Goal: Information Seeking & Learning: Learn about a topic

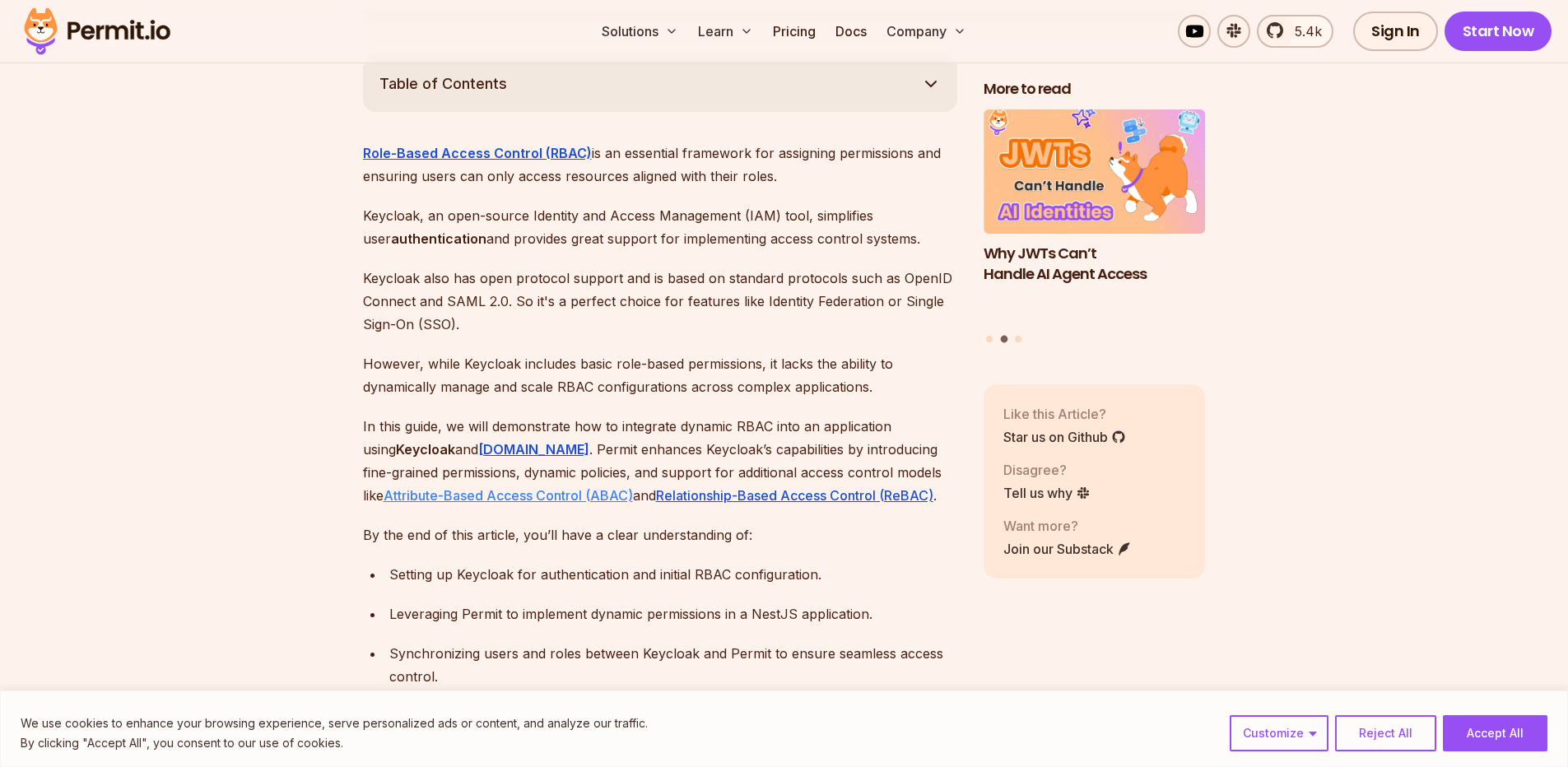
scroll to position [987, 0]
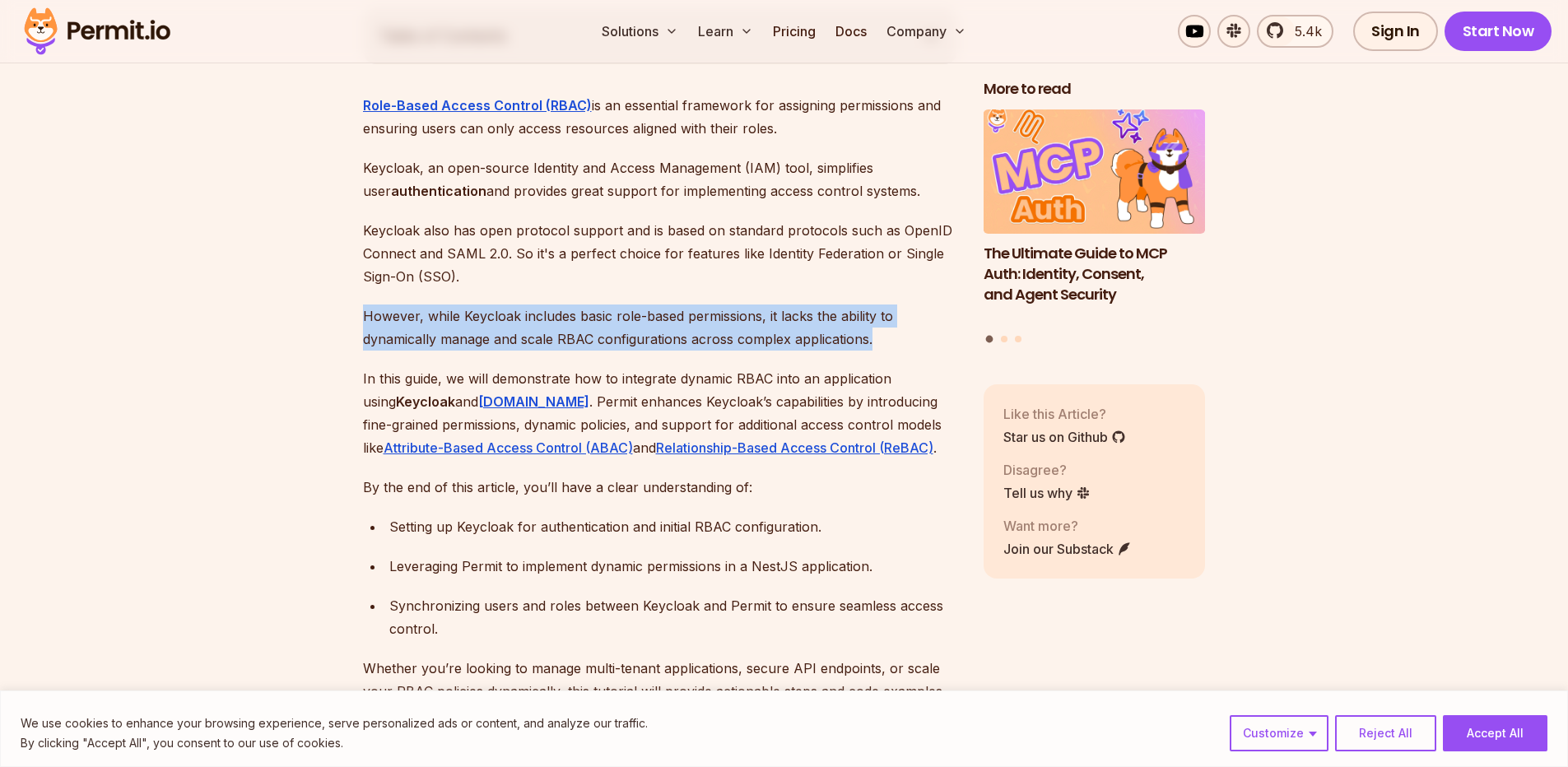
drag, startPoint x: 365, startPoint y: 296, endPoint x: 889, endPoint y: 316, distance: 524.4
click at [889, 316] on p "However, while Keycloak includes basic role-based permissions, it lacks the abi…" at bounding box center [659, 328] width 594 height 46
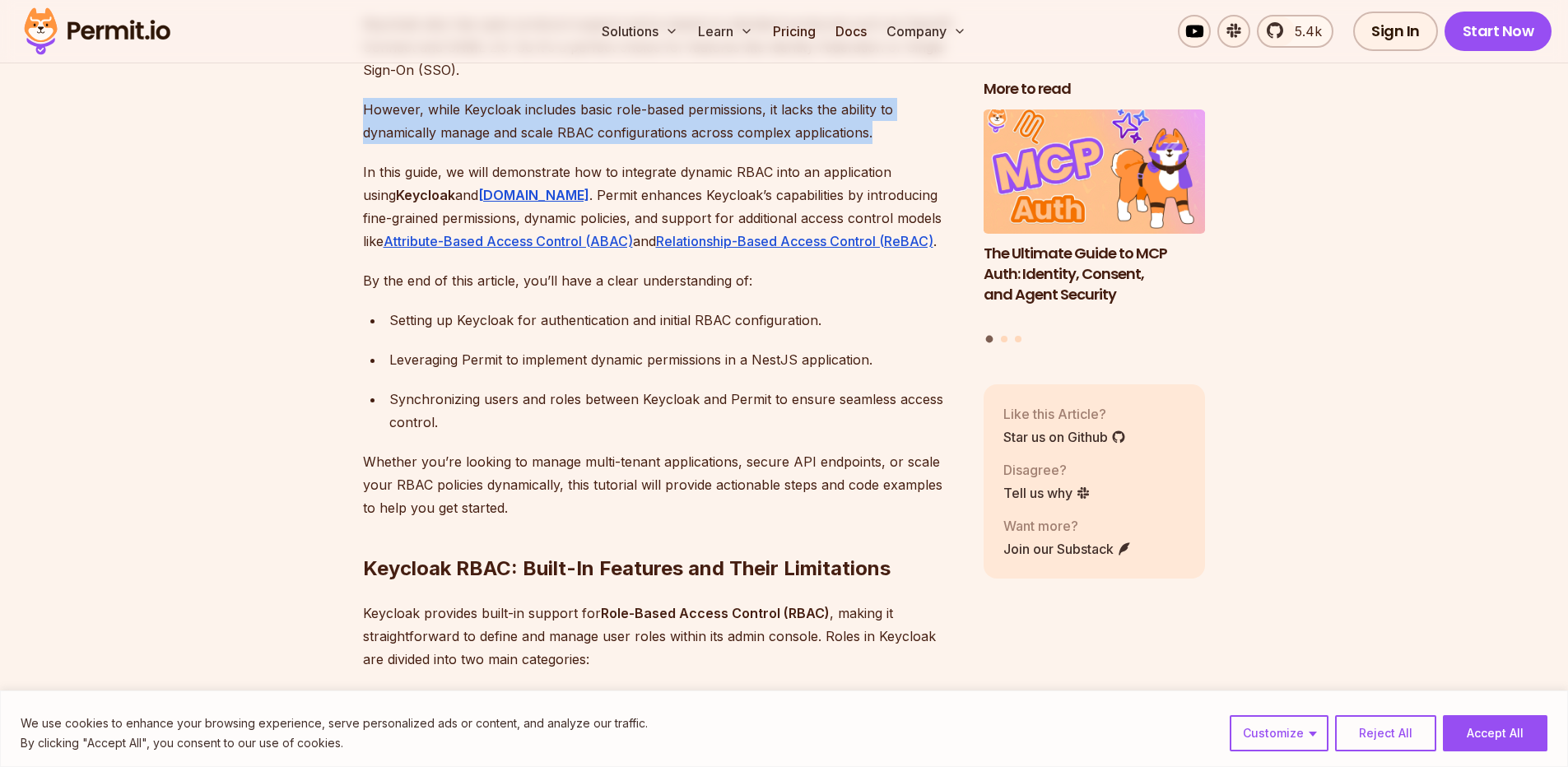
scroll to position [1235, 0]
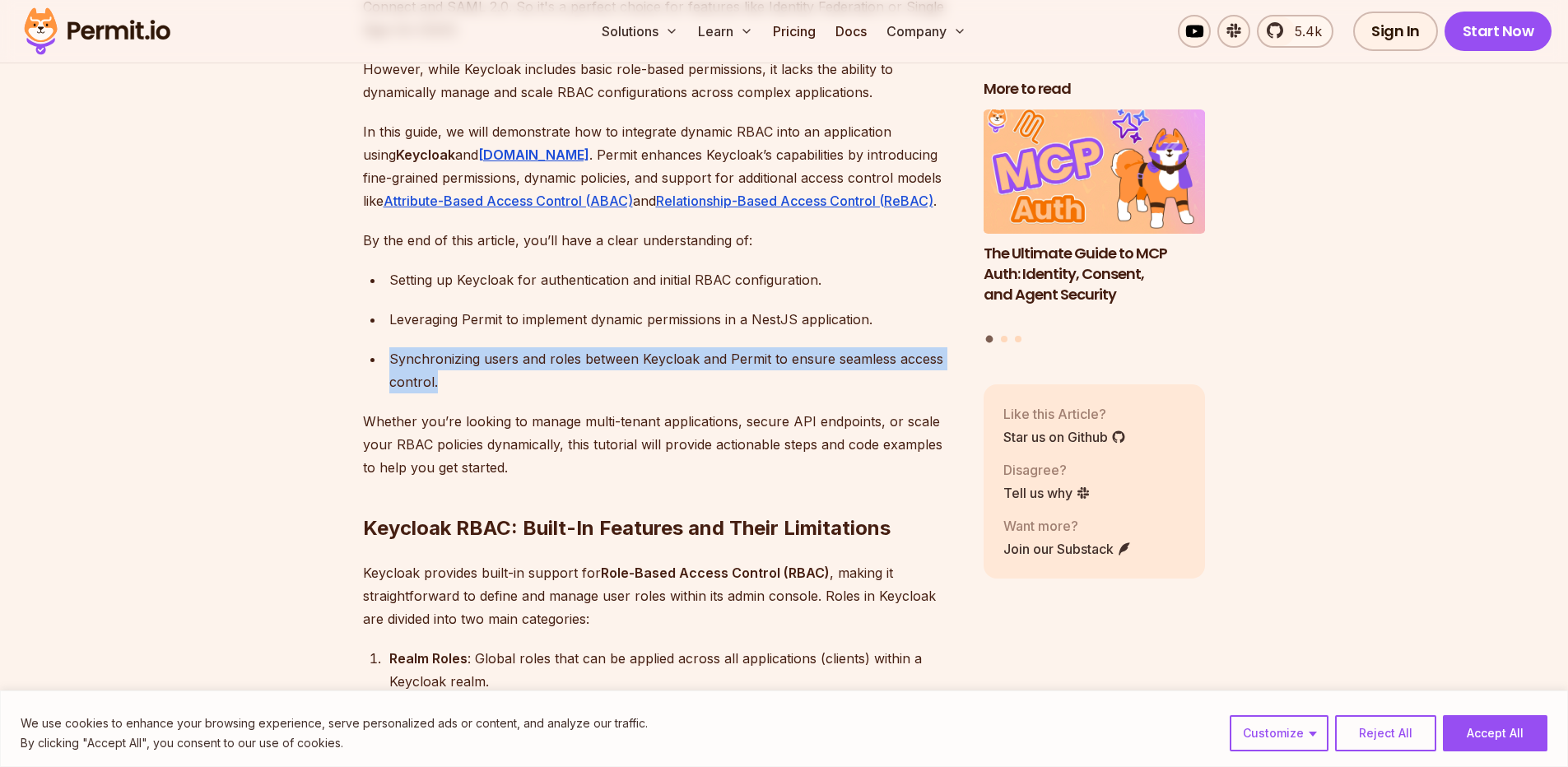
drag, startPoint x: 438, startPoint y: 363, endPoint x: 375, endPoint y: 319, distance: 76.8
click at [375, 319] on ul "Setting up Keycloak for authentication and initial RBAC configuration. Leveragi…" at bounding box center [659, 331] width 594 height 126
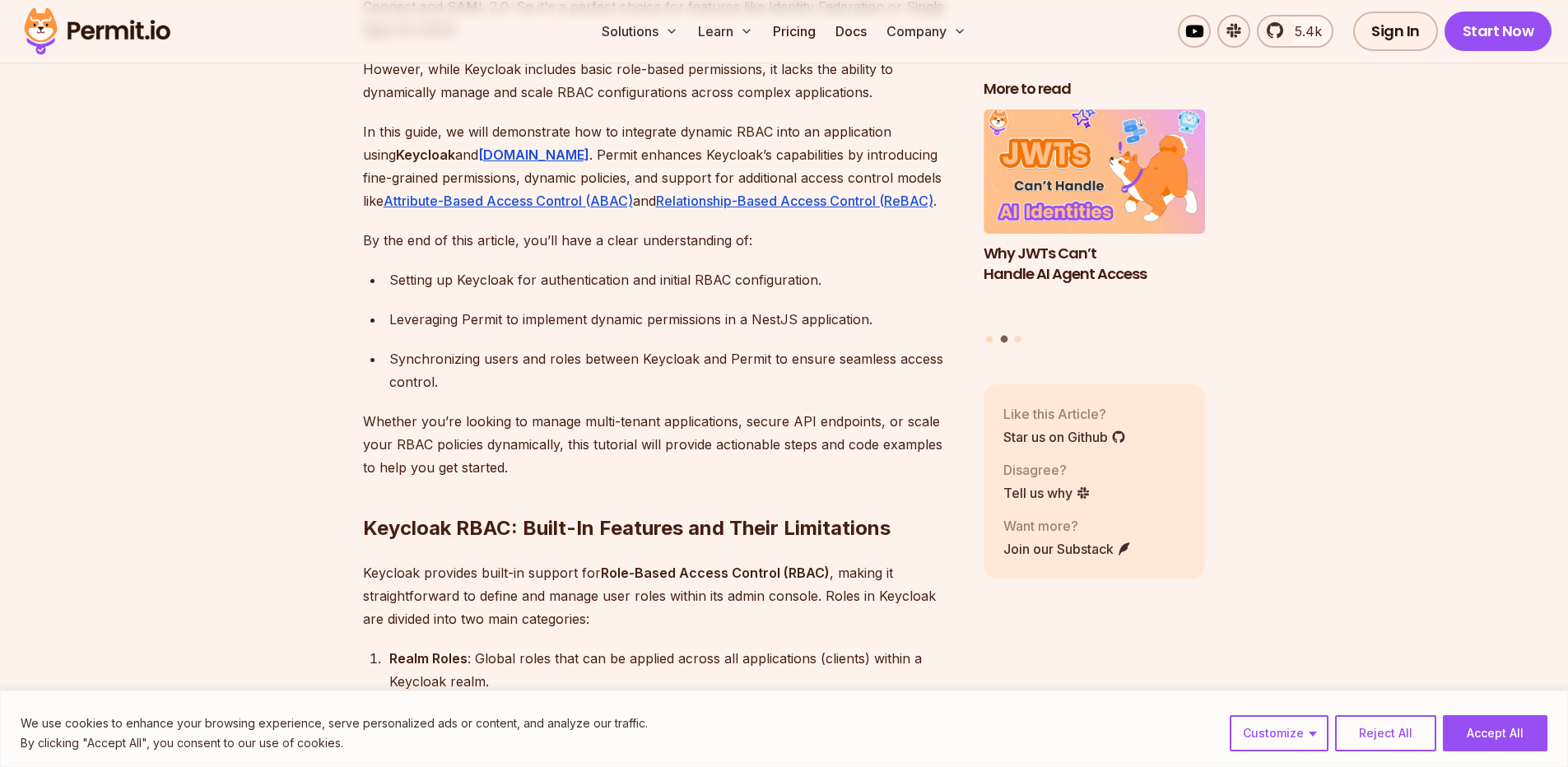
click at [626, 410] on p "Whether you’re looking to manage multi-tenant applications, secure API endpoint…" at bounding box center [659, 444] width 594 height 69
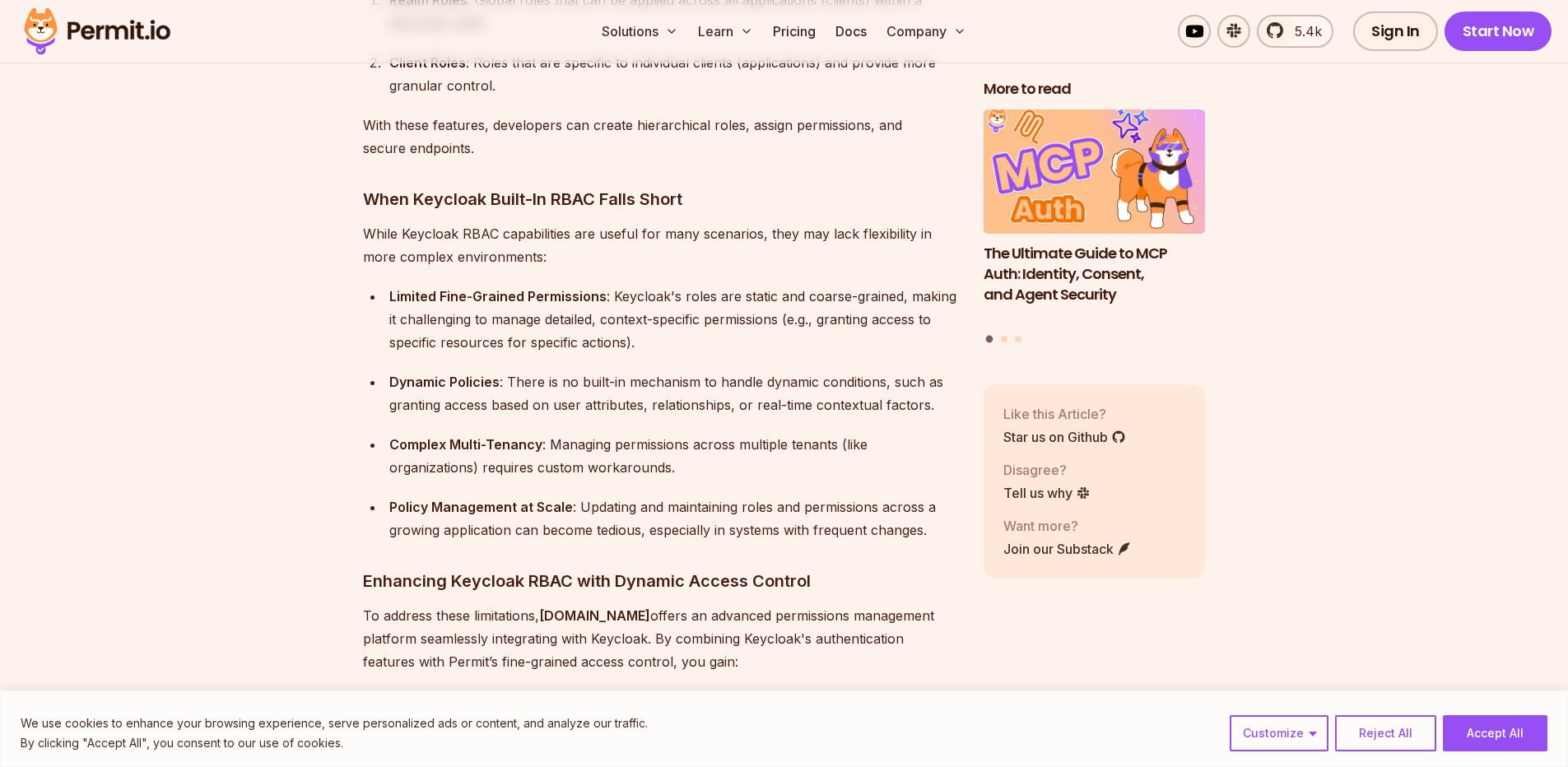
scroll to position [1976, 0]
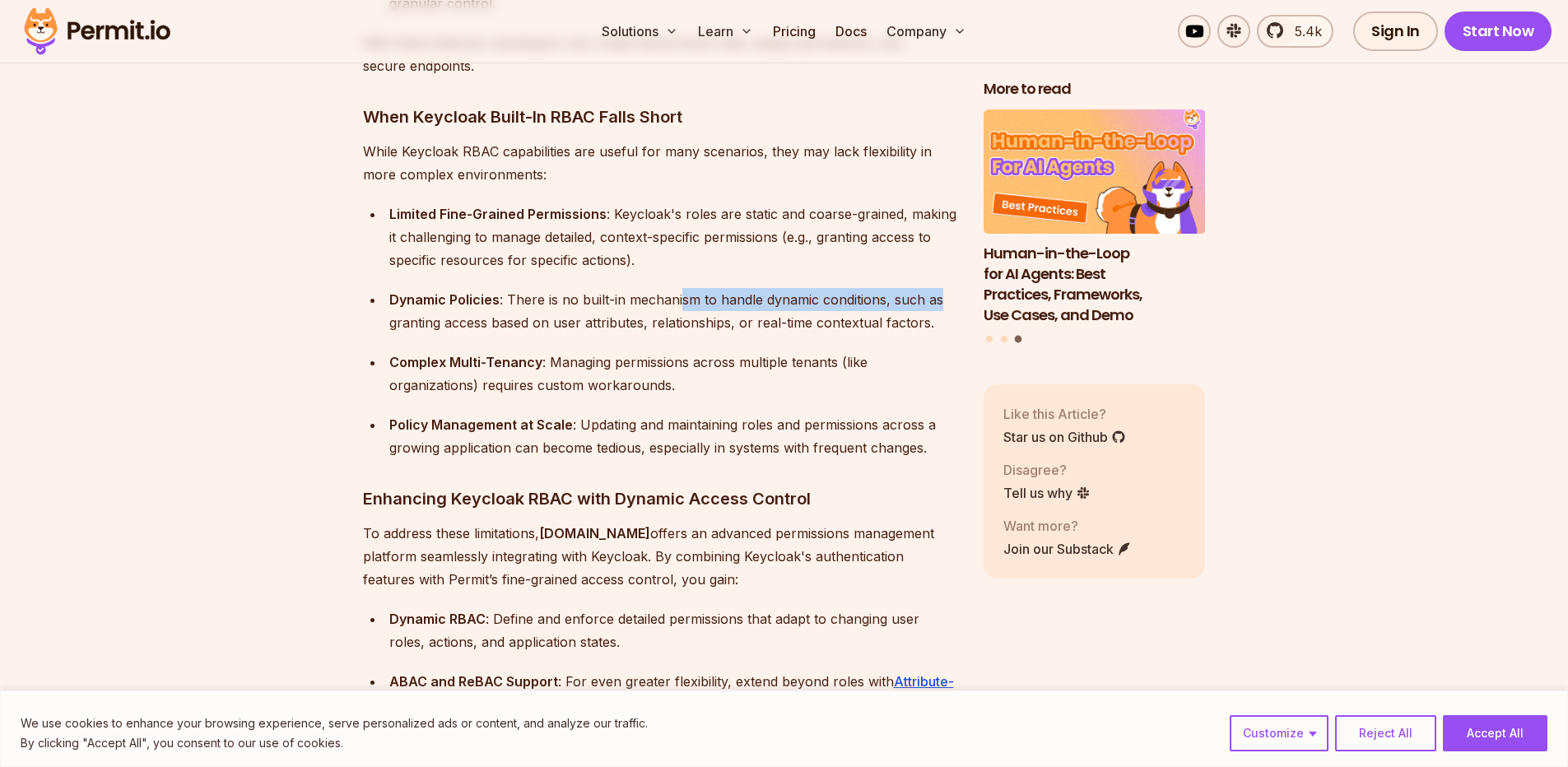
drag, startPoint x: 682, startPoint y: 280, endPoint x: 942, endPoint y: 278, distance: 260.0
click at [942, 288] on div "Dynamic Policies : There is no built-in mechanism to handle dynamic conditions,…" at bounding box center [673, 311] width 568 height 46
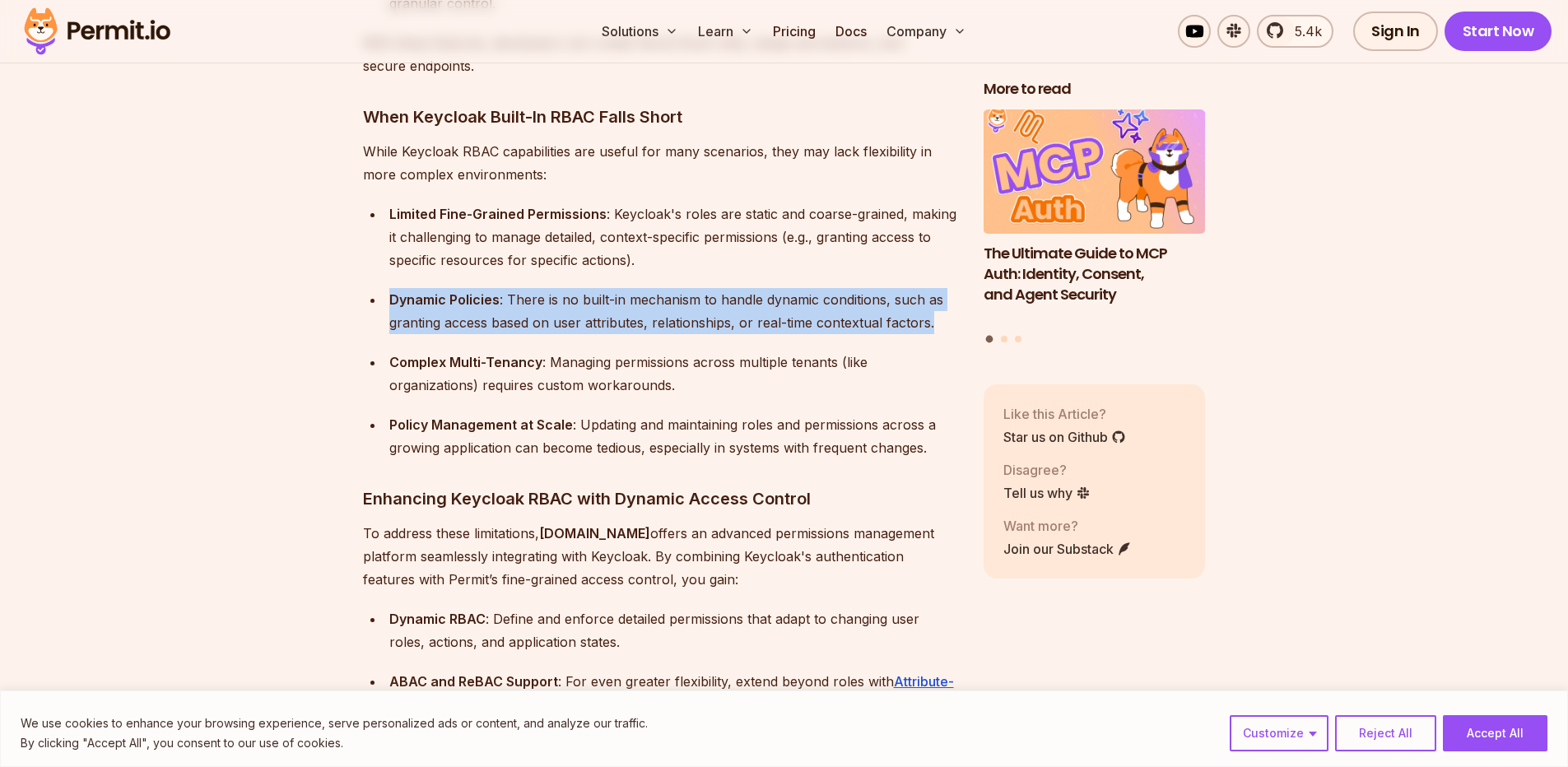
drag, startPoint x: 910, startPoint y: 306, endPoint x: 352, endPoint y: 284, distance: 558.4
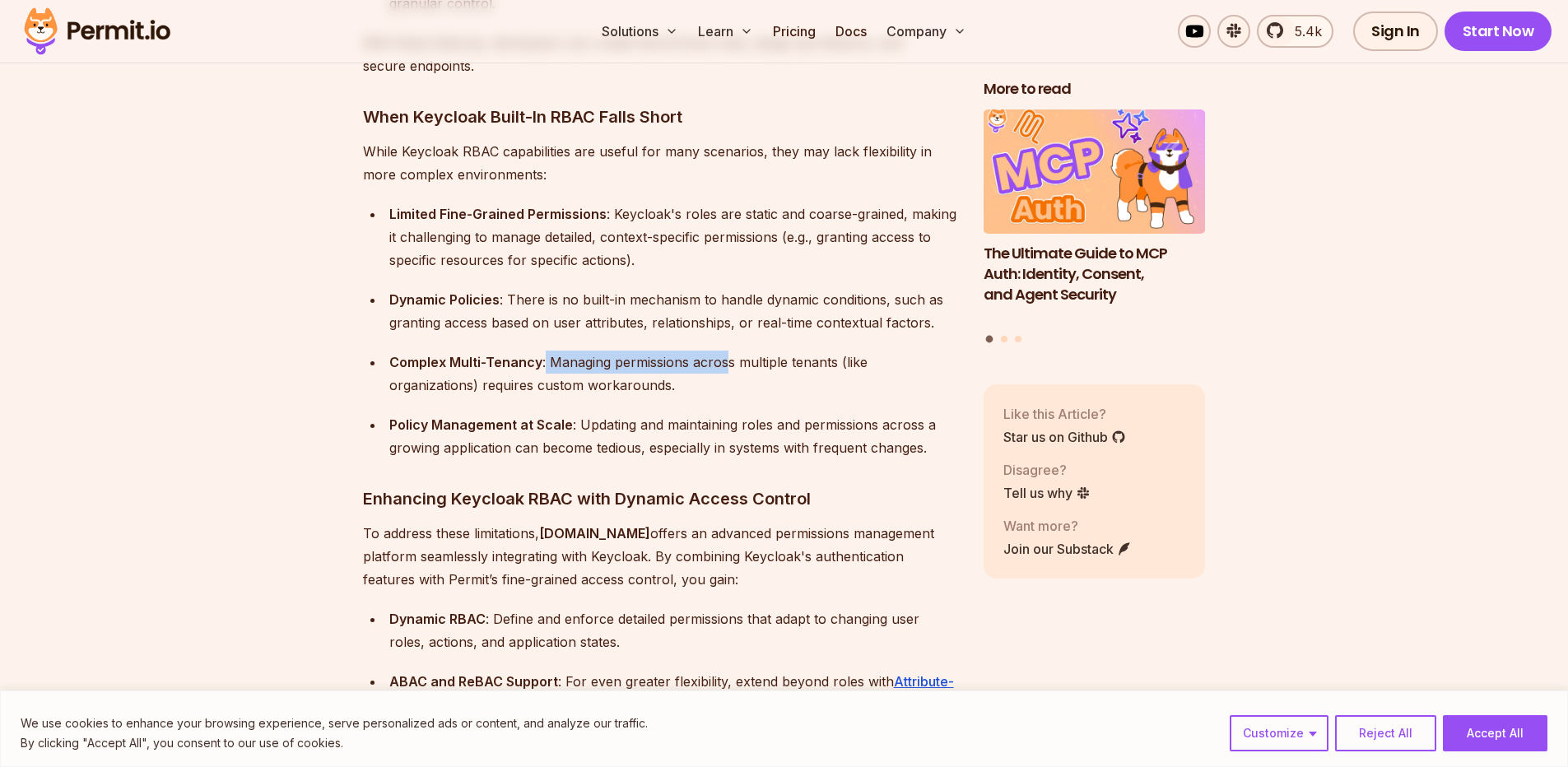
drag, startPoint x: 543, startPoint y: 337, endPoint x: 728, endPoint y: 344, distance: 185.1
click at [728, 350] on div "Complex Multi-Tenancy : Managing permissions across multiple tenants (like orga…" at bounding box center [673, 374] width 568 height 46
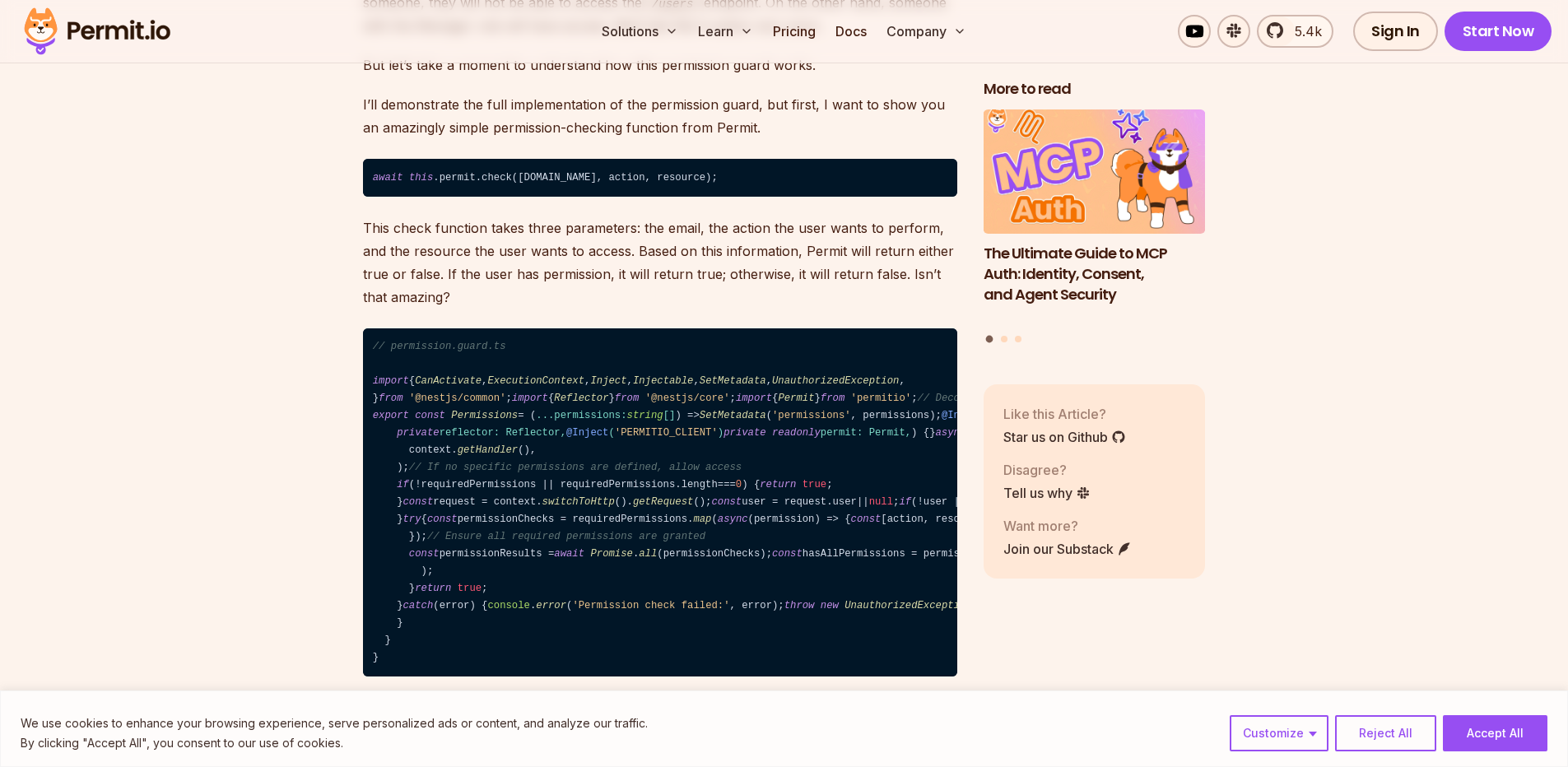
scroll to position [16461, 0]
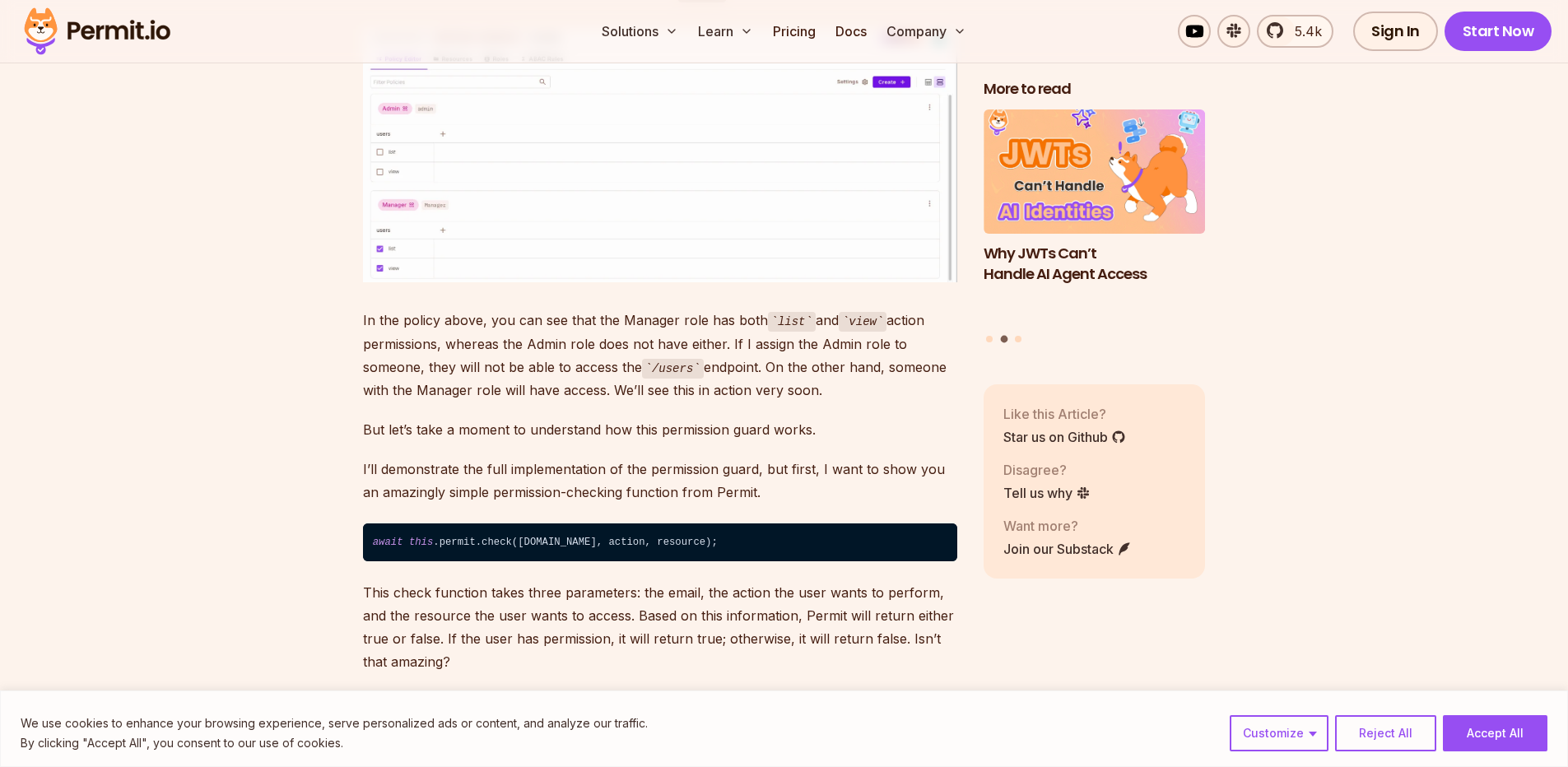
drag, startPoint x: 383, startPoint y: 238, endPoint x: 440, endPoint y: 363, distance: 137.4
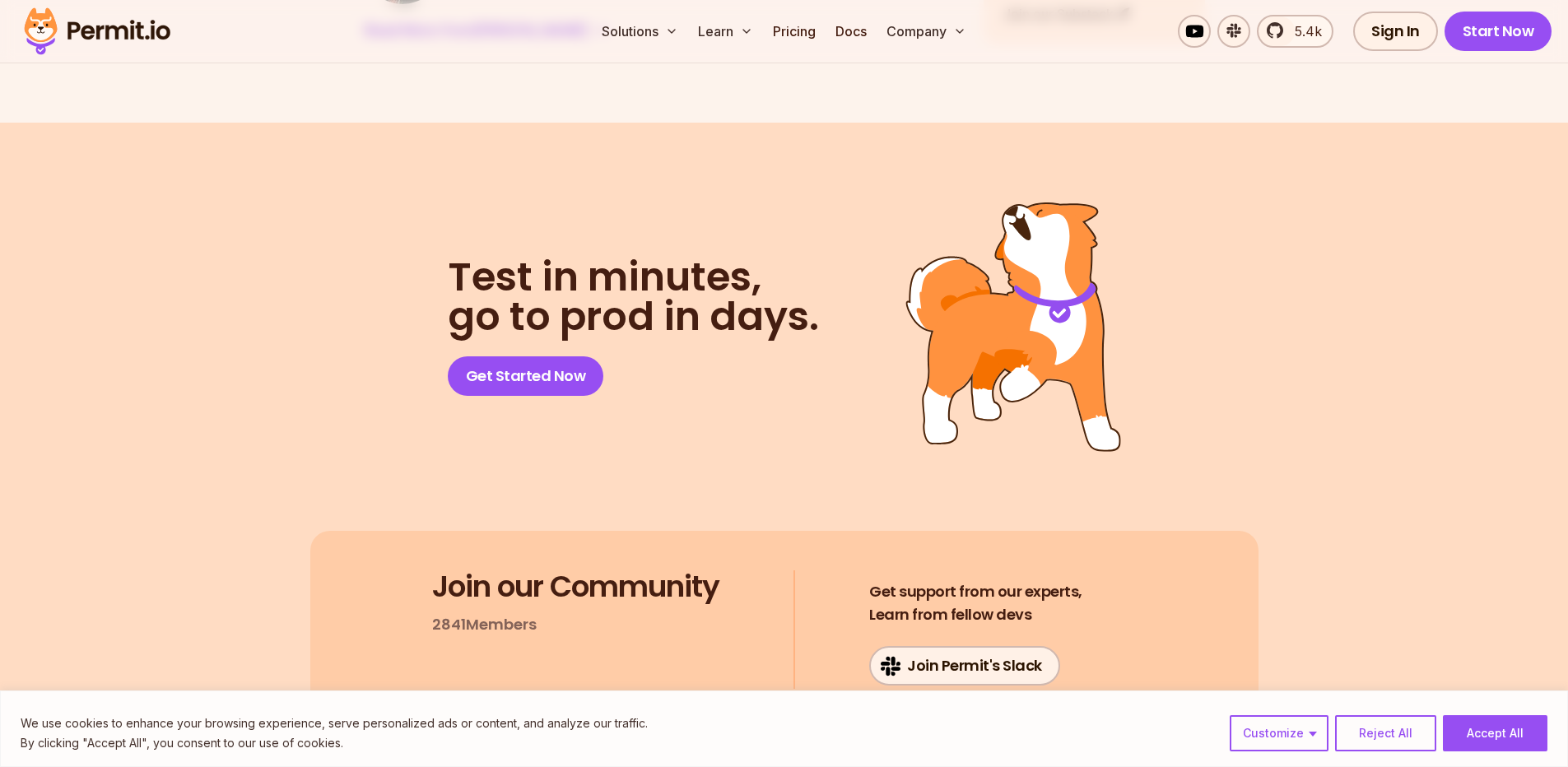
scroll to position [25926, 0]
click at [111, 25] on img at bounding box center [98, 32] width 162 height 56
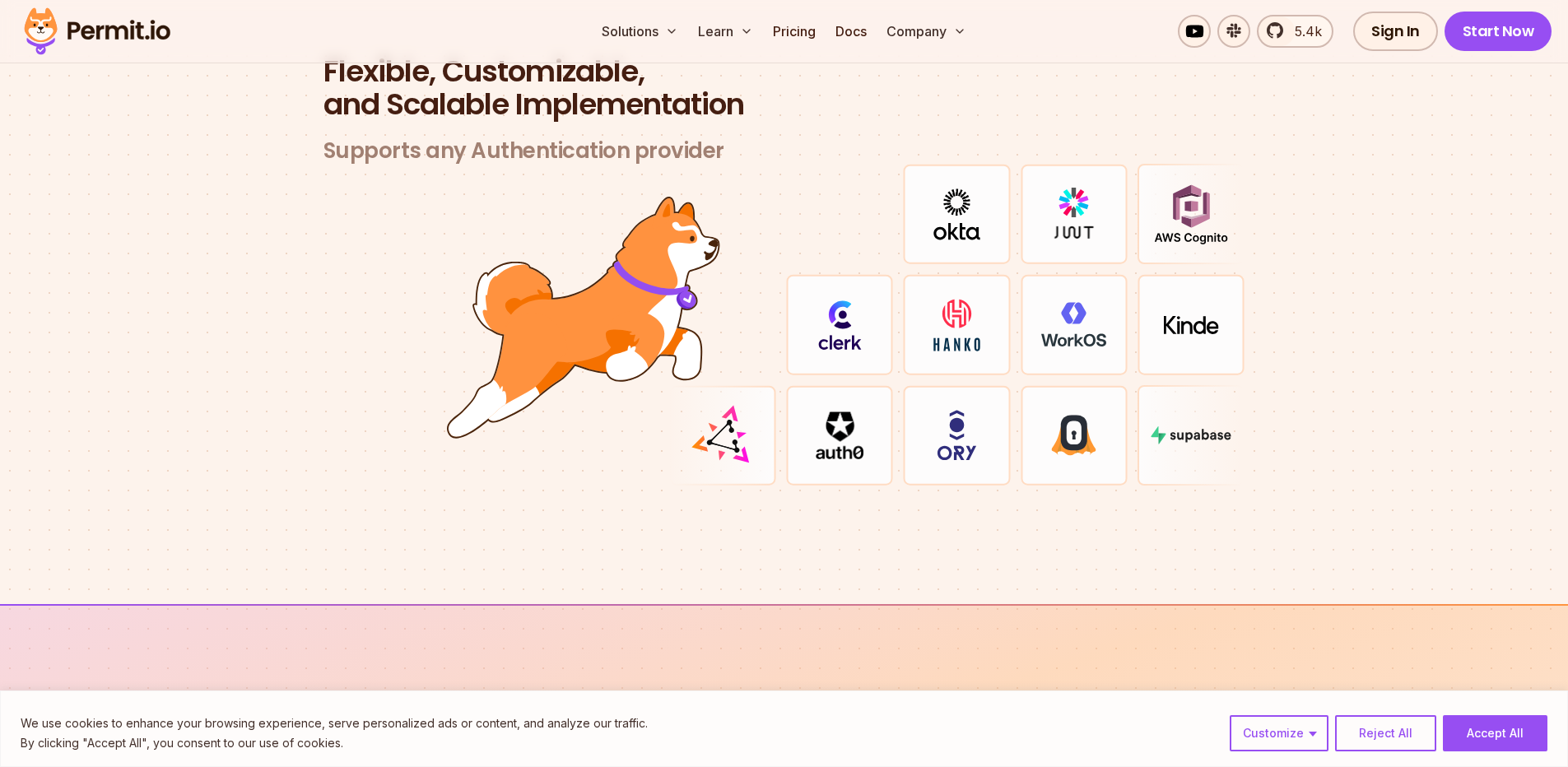
scroll to position [4774, 0]
